Goal: Transaction & Acquisition: Purchase product/service

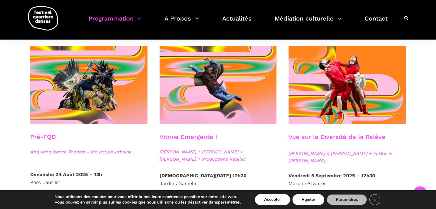
scroll to position [131, 0]
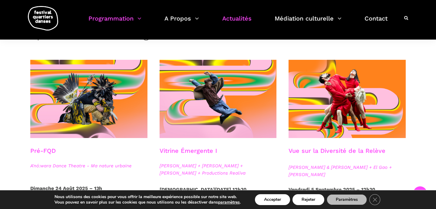
click at [238, 17] on link "Actualités" at bounding box center [236, 22] width 29 height 18
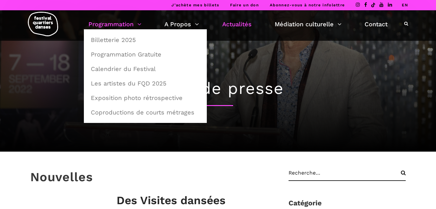
click at [122, 27] on link "Programmation" at bounding box center [114, 24] width 53 height 10
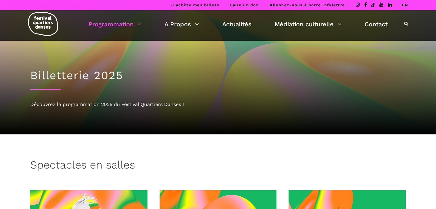
click at [131, 23] on link "Programmation" at bounding box center [114, 24] width 53 height 10
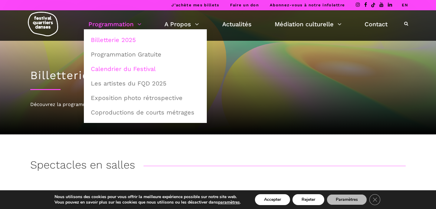
click at [123, 70] on link "Calendrier du Festival" at bounding box center [145, 69] width 116 height 14
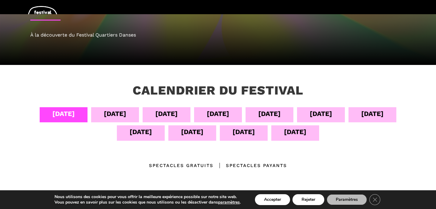
scroll to position [73, 0]
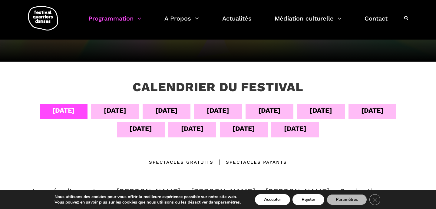
click at [317, 110] on div "[DATE]" at bounding box center [321, 110] width 22 height 11
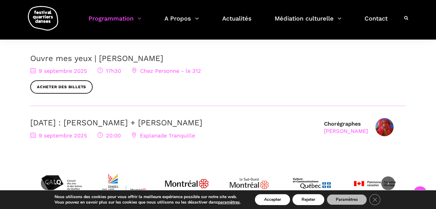
scroll to position [202, 0]
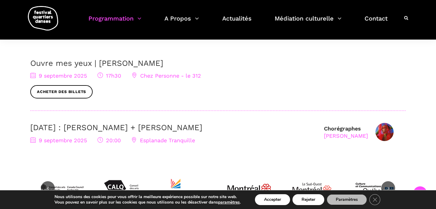
click at [67, 129] on link "9 septembre : Nicholas Bellefleur + Linus Jansner" at bounding box center [116, 127] width 172 height 9
click at [81, 93] on link "Acheter des billets" at bounding box center [61, 92] width 62 height 14
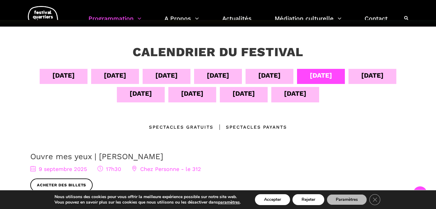
scroll to position [131, 0]
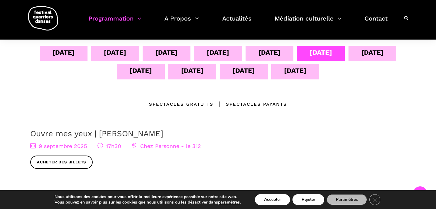
click at [371, 57] on div "10 sept" at bounding box center [372, 52] width 22 height 11
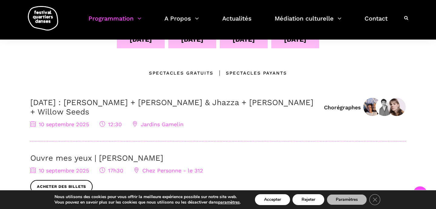
scroll to position [164, 0]
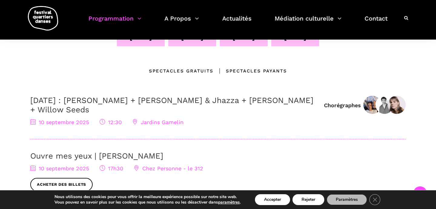
click at [69, 123] on span "10 septembre 2025" at bounding box center [59, 122] width 59 height 6
click at [73, 123] on span "10 septembre 2025" at bounding box center [59, 122] width 59 height 6
click at [110, 120] on span "12:30" at bounding box center [111, 122] width 22 height 6
click at [104, 103] on link "10 septembre : Anna Vauquier + Lara & Jhazza + Vincent Lacasse + Willow Seeds" at bounding box center [171, 105] width 283 height 18
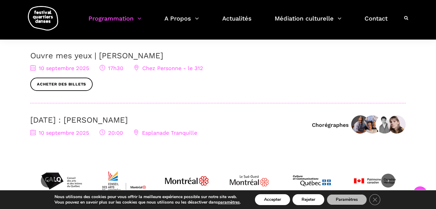
scroll to position [271, 0]
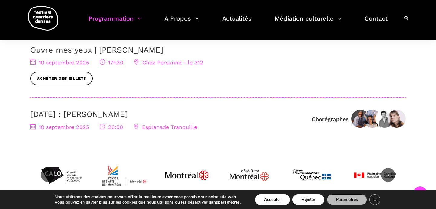
click at [82, 117] on link "10 septembre : Sinha Danse" at bounding box center [78, 114] width 97 height 9
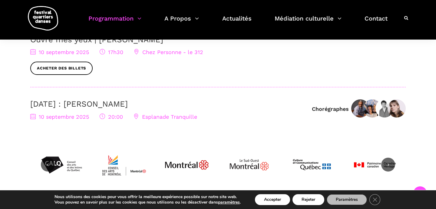
scroll to position [285, 0]
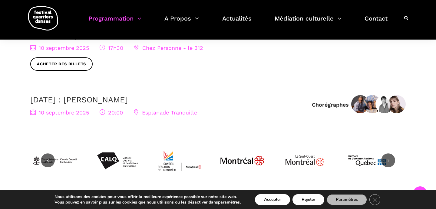
click at [74, 112] on span "10 septembre 2025" at bounding box center [59, 113] width 59 height 6
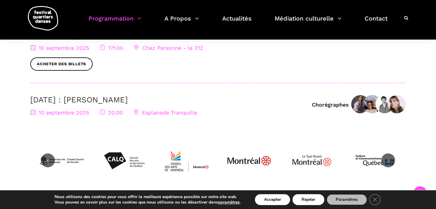
click at [82, 98] on link "10 septembre : Sinha Danse" at bounding box center [78, 99] width 97 height 9
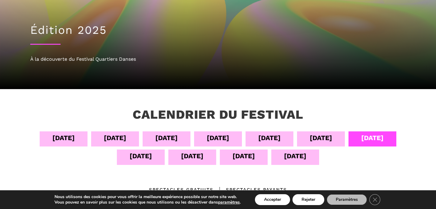
scroll to position [47, 0]
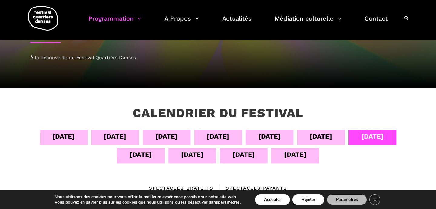
click at [135, 160] on div "11 sept" at bounding box center [141, 155] width 22 height 11
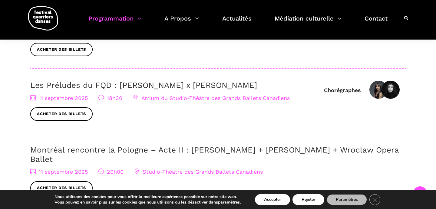
scroll to position [246, 0]
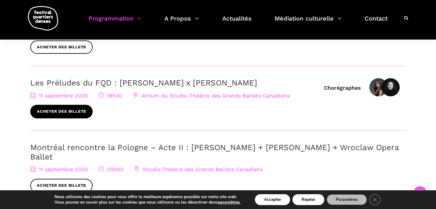
click at [76, 110] on link "Acheter des billets" at bounding box center [61, 112] width 62 height 14
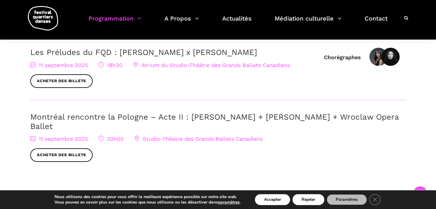
scroll to position [288, 0]
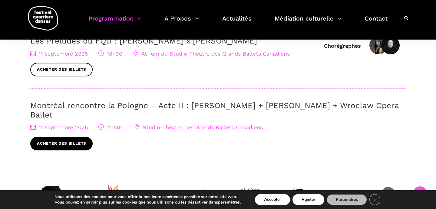
click at [71, 137] on link "Acheter des billets" at bounding box center [61, 144] width 62 height 14
click at [162, 124] on span "Studio-Théatre des Grands Ballets Canadiens" at bounding box center [198, 127] width 129 height 6
click at [70, 137] on link "Acheter des billets" at bounding box center [61, 144] width 62 height 14
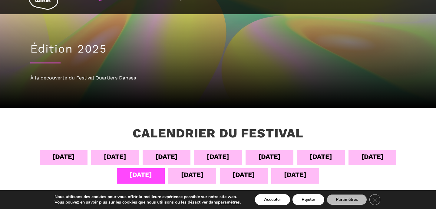
scroll to position [25, 0]
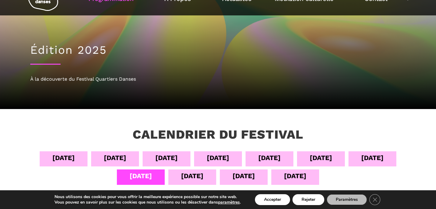
click at [193, 180] on div "12 sept" at bounding box center [192, 176] width 22 height 11
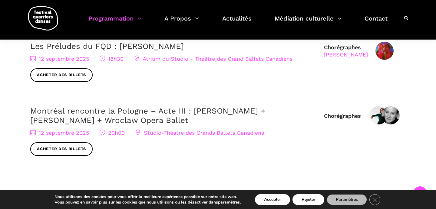
scroll to position [330, 0]
click at [78, 153] on link "Acheter des billets" at bounding box center [61, 149] width 62 height 14
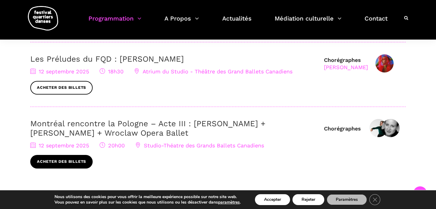
scroll to position [316, 0]
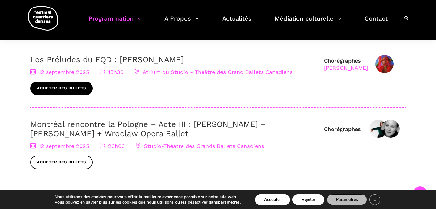
click at [71, 87] on link "Acheter des billets" at bounding box center [61, 89] width 62 height 14
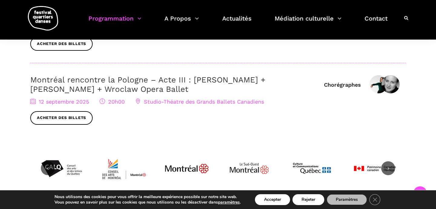
scroll to position [372, 0]
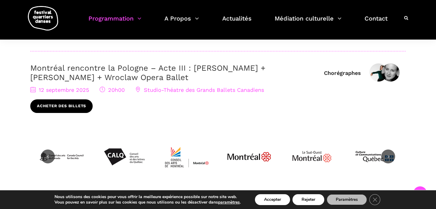
click at [38, 107] on link "Acheter des billets" at bounding box center [61, 107] width 62 height 14
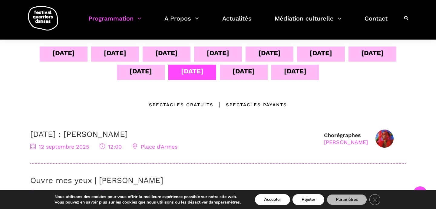
scroll to position [132, 0]
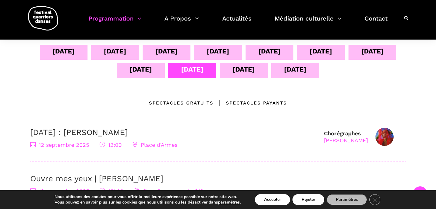
click at [233, 69] on div "13 sept" at bounding box center [243, 69] width 22 height 11
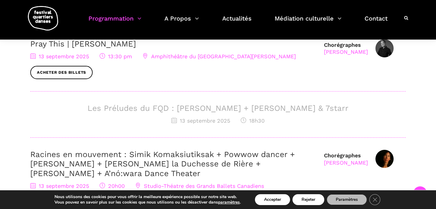
scroll to position [271, 0]
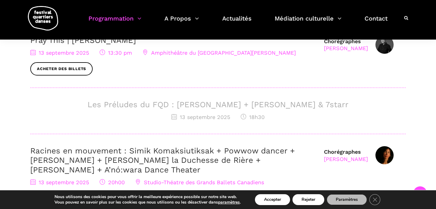
click at [192, 119] on span "13 septembre 2025" at bounding box center [200, 117] width 59 height 6
click at [213, 114] on span "13 septembre 2025" at bounding box center [200, 117] width 59 height 6
click at [206, 94] on div "Chorégraphes Pauline Berndsen Danse 13 septembre : FQD MINI | Pauline Berndsen …" at bounding box center [217, 103] width 375 height 229
click at [207, 105] on h3 "Les Préludes du FQD : Daniela Jezerinac + Charles Brecard & 7starr" at bounding box center [217, 104] width 375 height 9
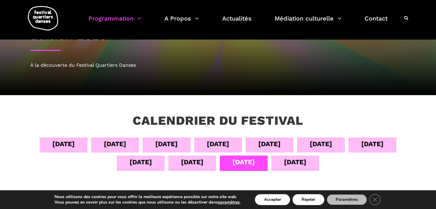
scroll to position [0, 0]
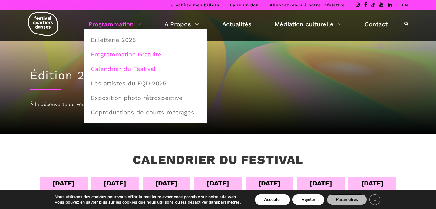
click at [124, 56] on link "Programmation Gratuite" at bounding box center [145, 55] width 116 height 14
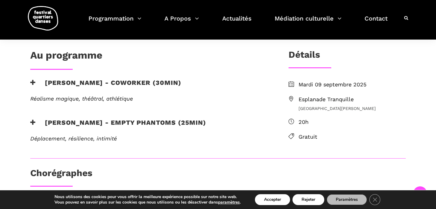
scroll to position [143, 0]
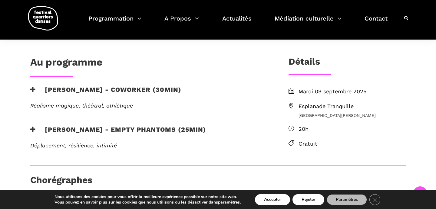
click at [98, 131] on h3 "[PERSON_NAME] - Empty phantoms (25min)" at bounding box center [118, 133] width 176 height 15
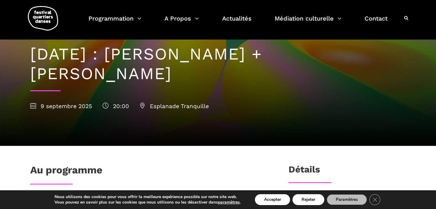
scroll to position [0, 0]
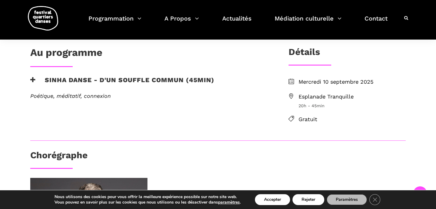
scroll to position [132, 0]
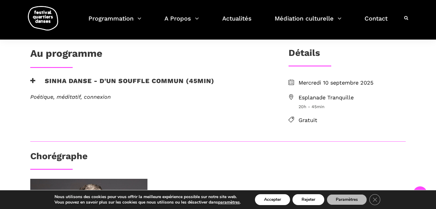
click at [86, 96] on em "Poétique, méditatif, connexion" at bounding box center [70, 97] width 81 height 6
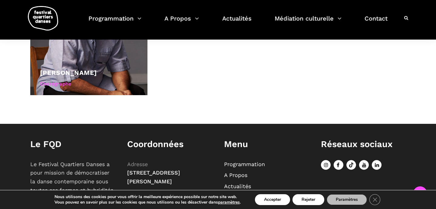
scroll to position [317, 0]
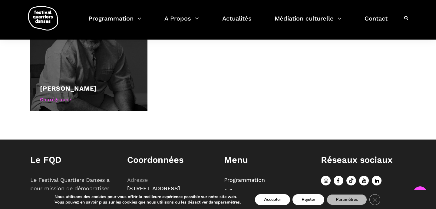
click at [59, 100] on div "Chorégraphe" at bounding box center [89, 100] width 98 height 8
click at [61, 93] on div "Roger Sinha" at bounding box center [89, 89] width 98 height 10
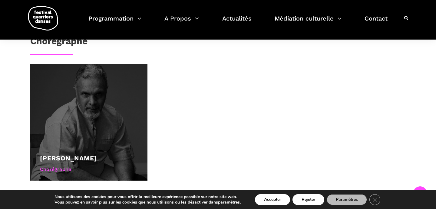
click at [53, 118] on div at bounding box center [88, 122] width 117 height 117
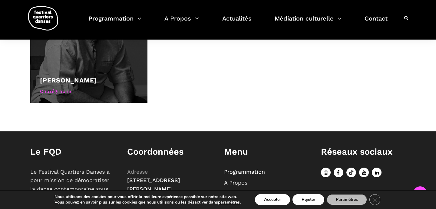
scroll to position [265, 0]
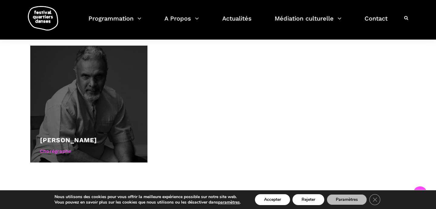
click at [92, 100] on div at bounding box center [88, 104] width 117 height 117
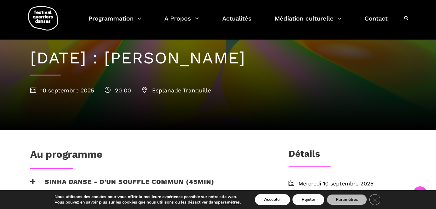
scroll to position [0, 0]
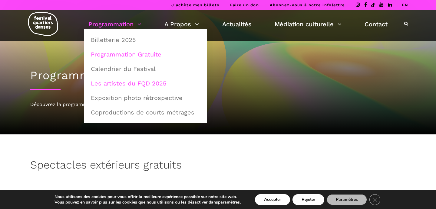
click at [122, 81] on link "Les artistes du FQD 2025" at bounding box center [145, 84] width 116 height 14
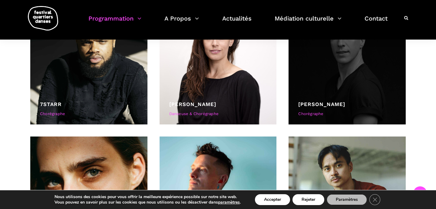
scroll to position [183, 0]
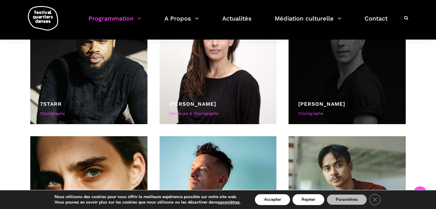
click at [321, 115] on div "Chorégraphe" at bounding box center [347, 114] width 98 height 6
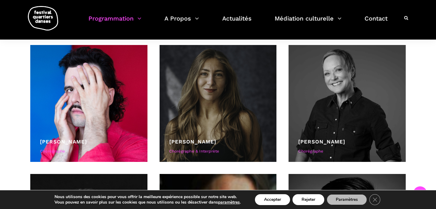
scroll to position [406, 0]
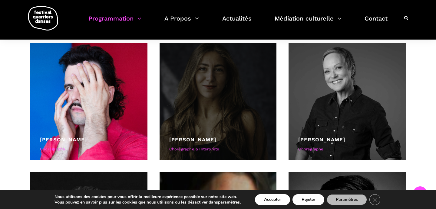
click at [187, 114] on div at bounding box center [218, 101] width 117 height 117
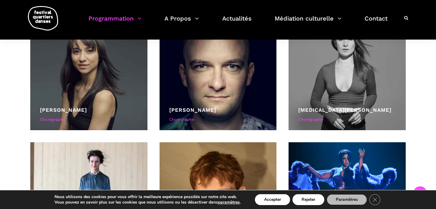
scroll to position [836, 0]
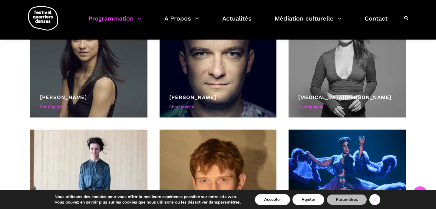
click at [374, 201] on icon "Close GDPR Cookie Banner" at bounding box center [374, 199] width 11 height 9
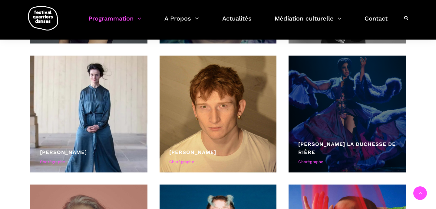
scroll to position [947, 0]
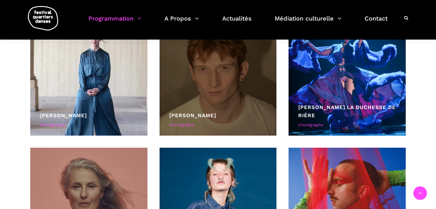
click at [215, 128] on div "Chorégraphe" at bounding box center [218, 125] width 98 height 6
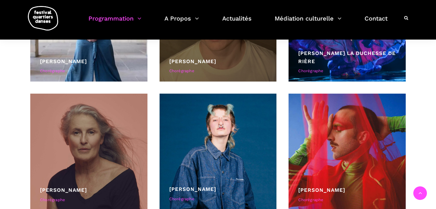
scroll to position [1003, 0]
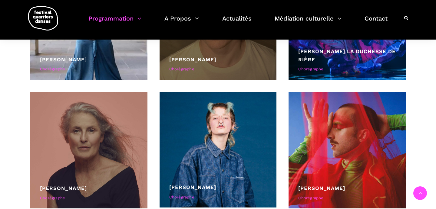
click at [215, 128] on div at bounding box center [218, 150] width 117 height 116
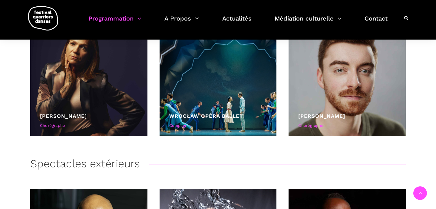
scroll to position [1320, 0]
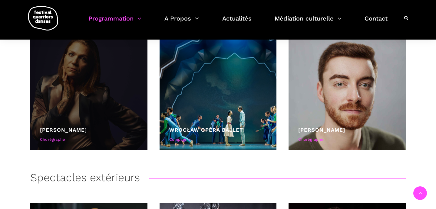
click at [86, 91] on div at bounding box center [88, 91] width 117 height 117
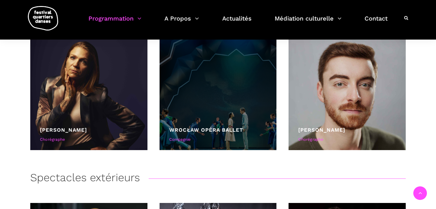
click at [205, 81] on div at bounding box center [218, 91] width 117 height 117
click at [184, 137] on div "Compagnie" at bounding box center [218, 140] width 98 height 6
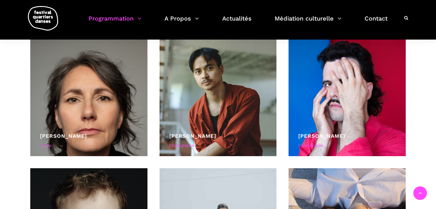
scroll to position [1748, 0]
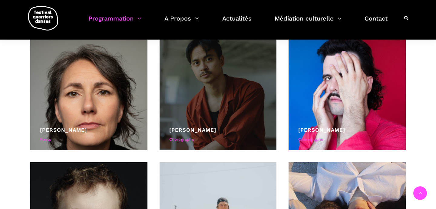
click at [184, 136] on div "Charles Brecard Chorégraphe" at bounding box center [218, 135] width 98 height 19
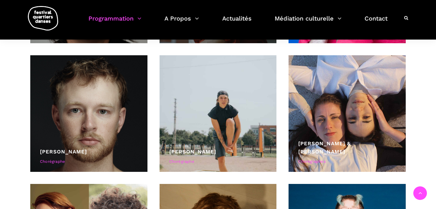
scroll to position [1855, 0]
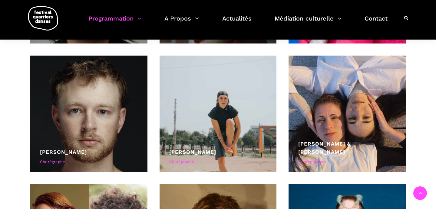
click at [184, 136] on div at bounding box center [218, 114] width 117 height 117
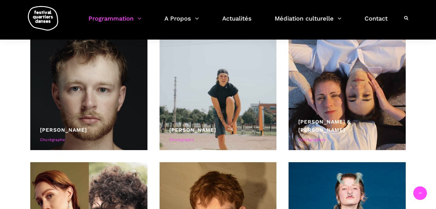
scroll to position [1879, 0]
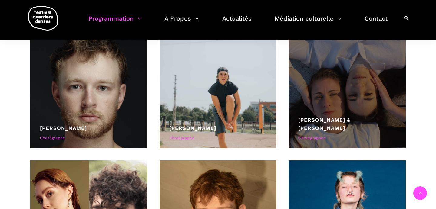
click at [303, 99] on div at bounding box center [346, 90] width 117 height 117
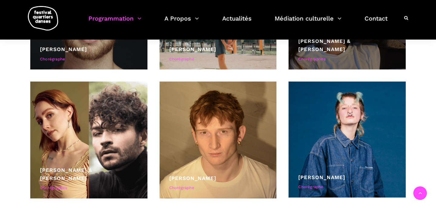
scroll to position [1962, 0]
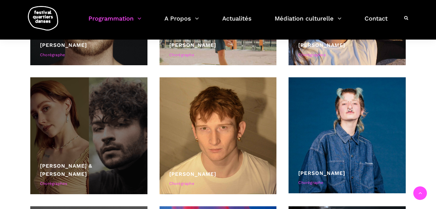
click at [79, 130] on div at bounding box center [88, 135] width 117 height 117
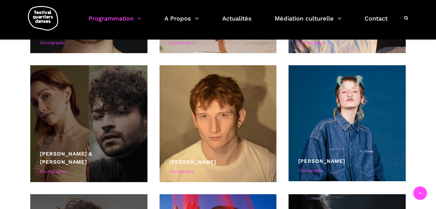
scroll to position [1975, 0]
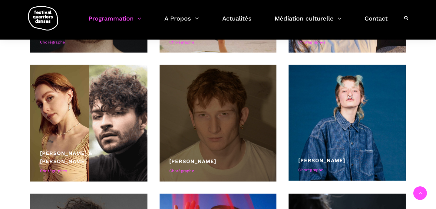
click at [229, 127] on div at bounding box center [218, 123] width 117 height 117
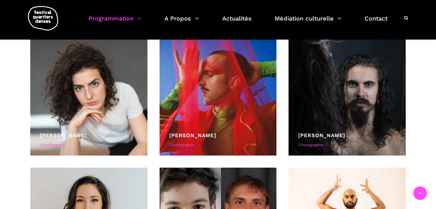
scroll to position [2124, 0]
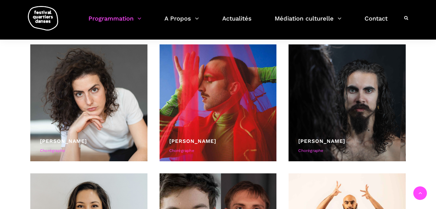
click at [229, 127] on div at bounding box center [218, 102] width 117 height 117
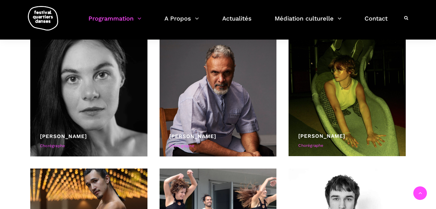
scroll to position [2385, 0]
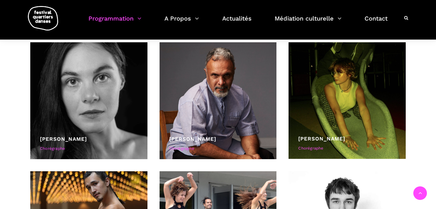
click at [229, 133] on div at bounding box center [218, 100] width 117 height 117
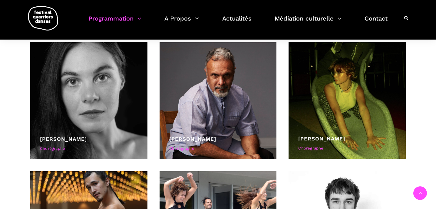
click at [229, 133] on div at bounding box center [218, 100] width 117 height 117
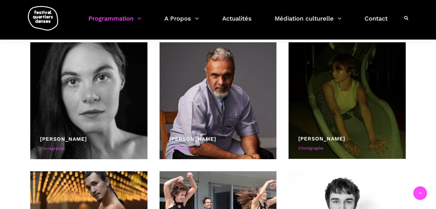
click at [371, 87] on div at bounding box center [346, 100] width 117 height 117
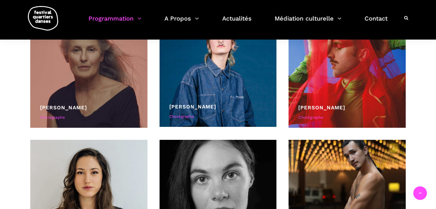
scroll to position [1111, 0]
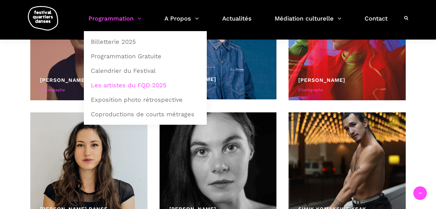
click at [132, 15] on link "Programmation" at bounding box center [114, 22] width 53 height 18
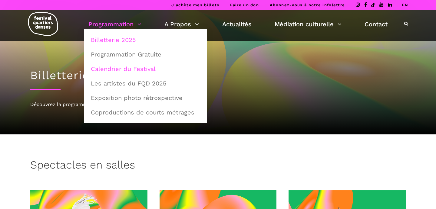
click at [121, 69] on link "Calendrier du Festival" at bounding box center [145, 69] width 116 height 14
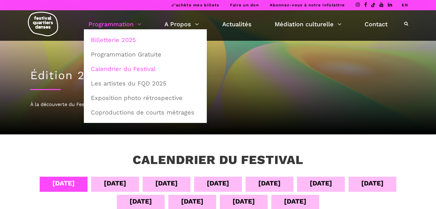
click at [128, 43] on link "Billetterie 2025" at bounding box center [145, 40] width 116 height 14
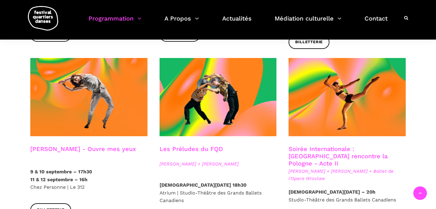
scroll to position [500, 0]
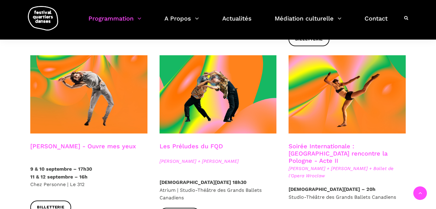
click at [195, 143] on link "Les Préludes du FQD" at bounding box center [191, 146] width 63 height 7
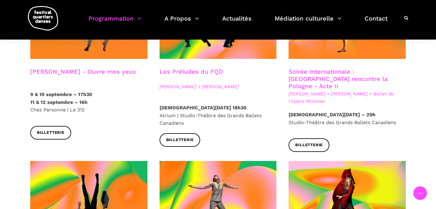
scroll to position [575, 0]
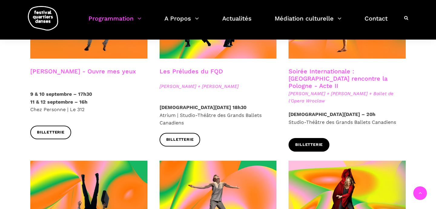
click at [313, 138] on link "Billetterie" at bounding box center [308, 145] width 41 height 14
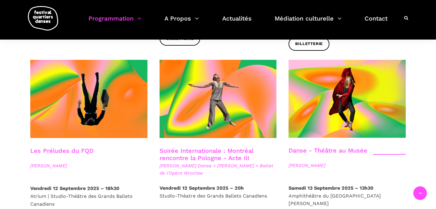
scroll to position [693, 0]
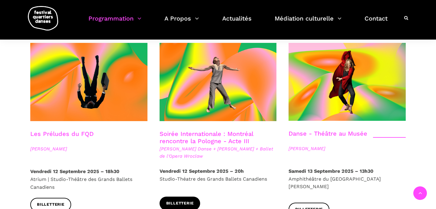
click at [185, 201] on span "Billetterie" at bounding box center [180, 204] width 28 height 6
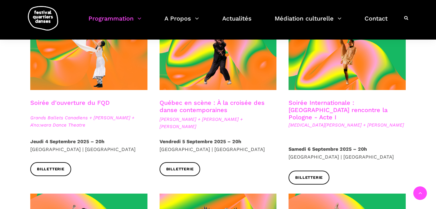
scroll to position [0, 0]
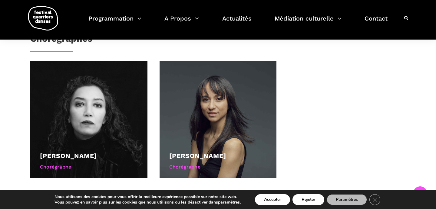
scroll to position [376, 0]
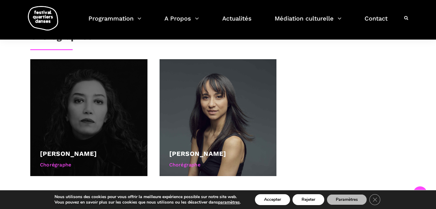
click at [86, 121] on div at bounding box center [88, 117] width 117 height 117
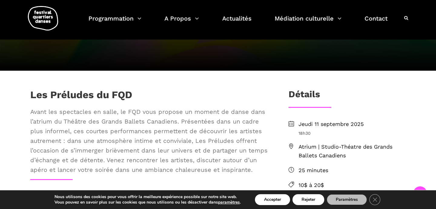
scroll to position [0, 0]
